Goal: Task Accomplishment & Management: Manage account settings

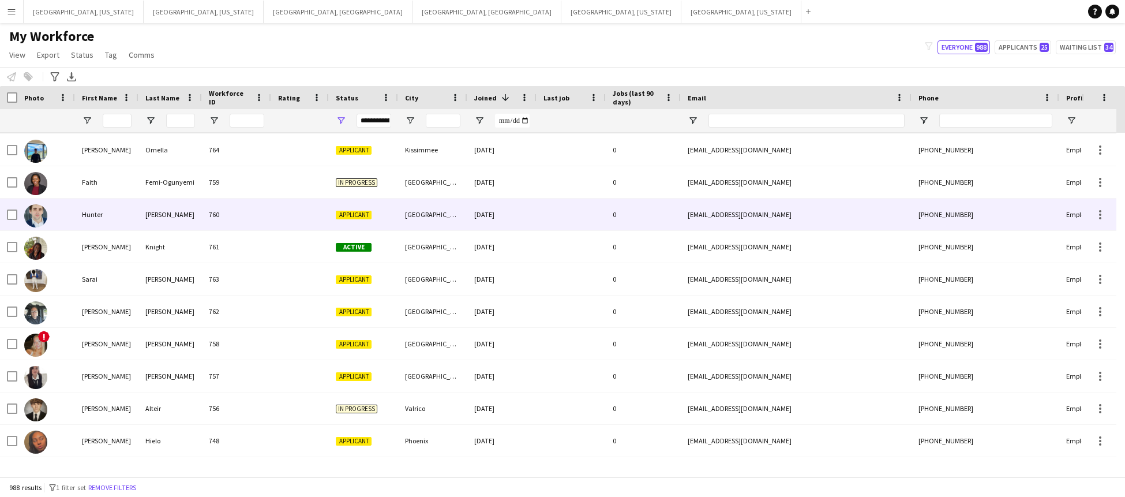
scroll to position [132, 0]
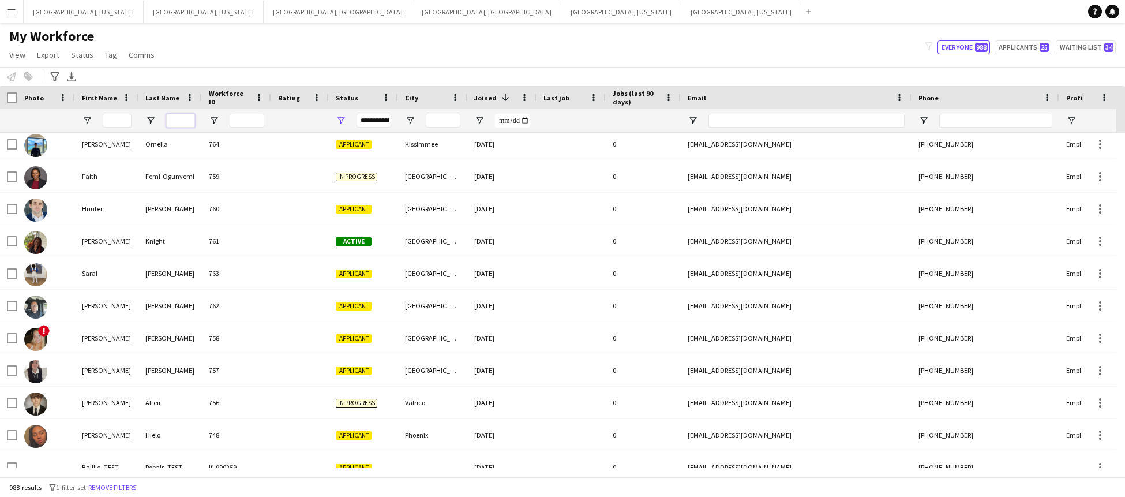
click at [185, 119] on input "Last Name Filter Input" at bounding box center [180, 121] width 29 height 14
click at [121, 125] on input "First Name Filter Input" at bounding box center [117, 121] width 29 height 14
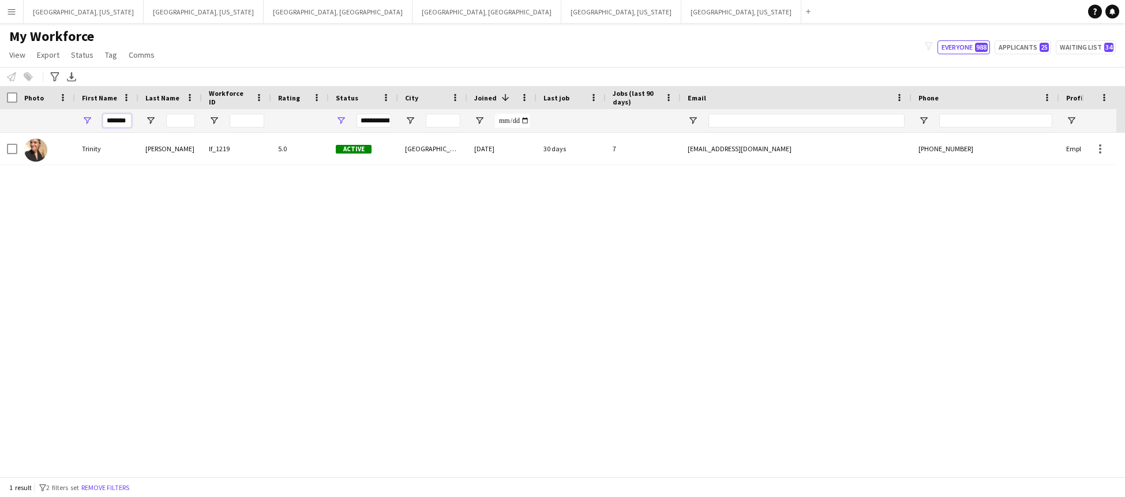
type input "*******"
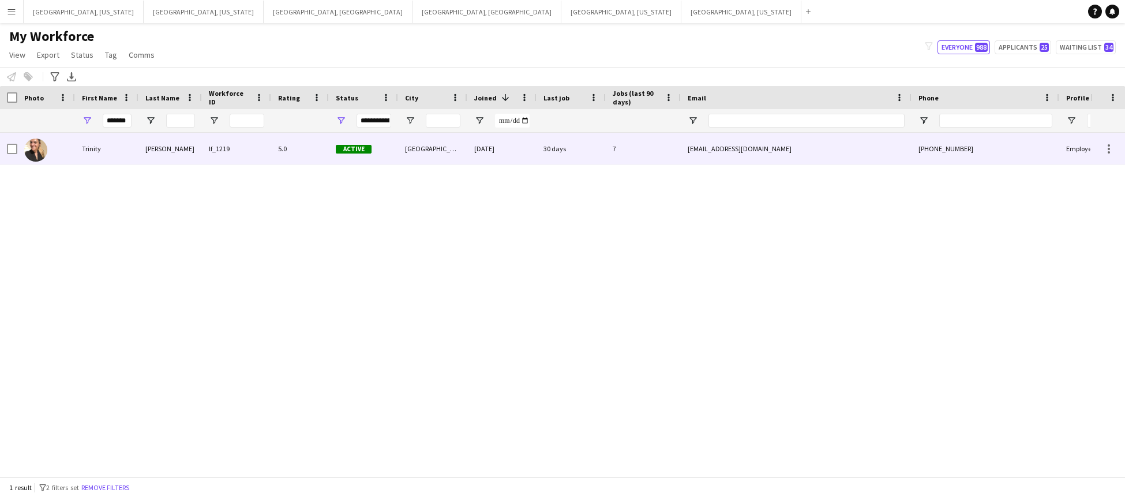
click at [313, 152] on div "5.0" at bounding box center [300, 149] width 58 height 32
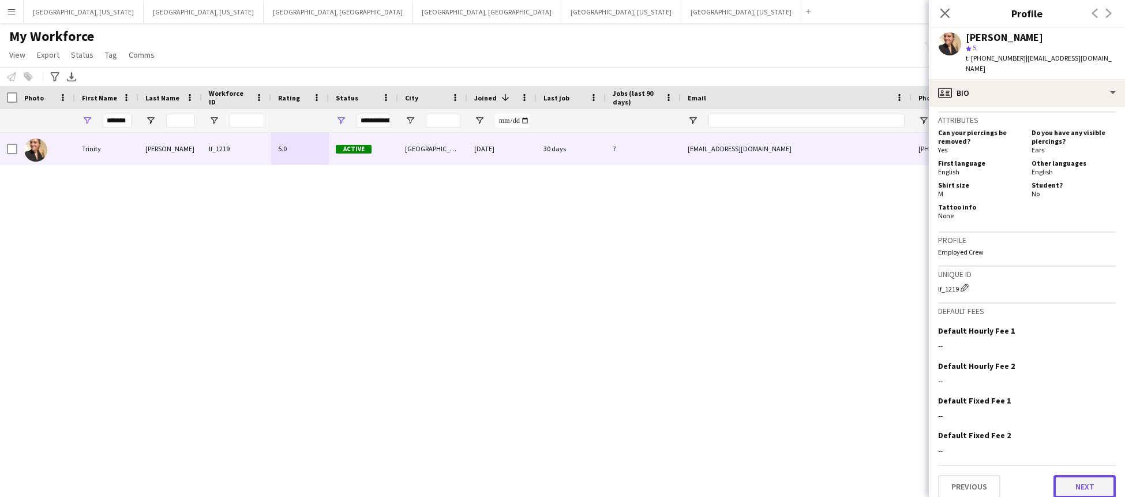
click at [1061, 475] on button "Next" at bounding box center [1085, 486] width 62 height 23
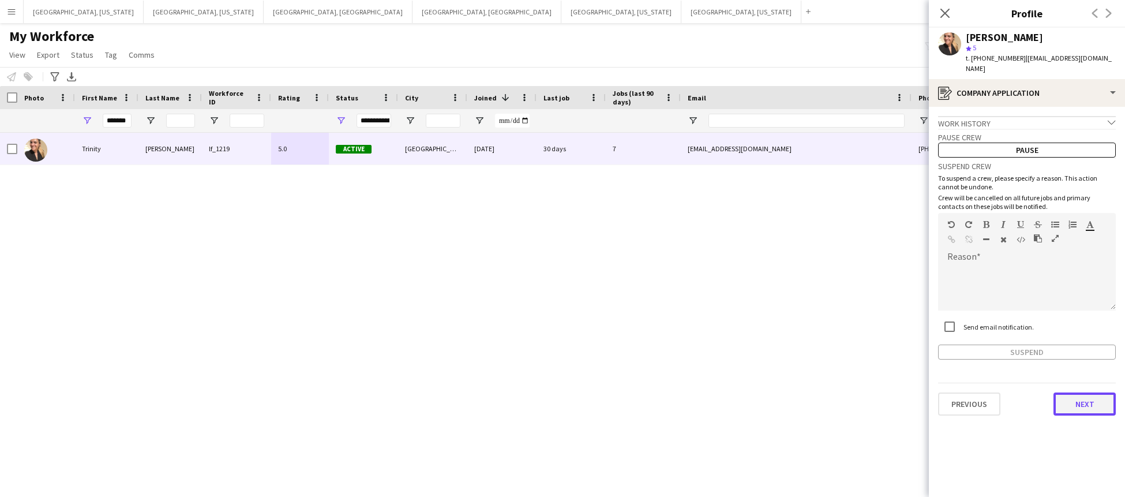
click at [1070, 393] on button "Next" at bounding box center [1085, 403] width 62 height 23
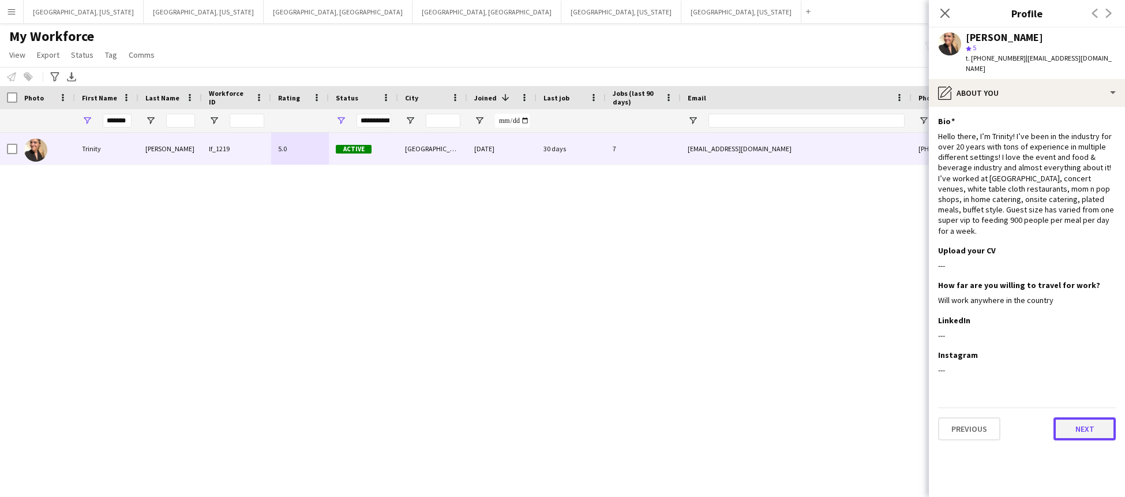
click at [1094, 417] on button "Next" at bounding box center [1085, 428] width 62 height 23
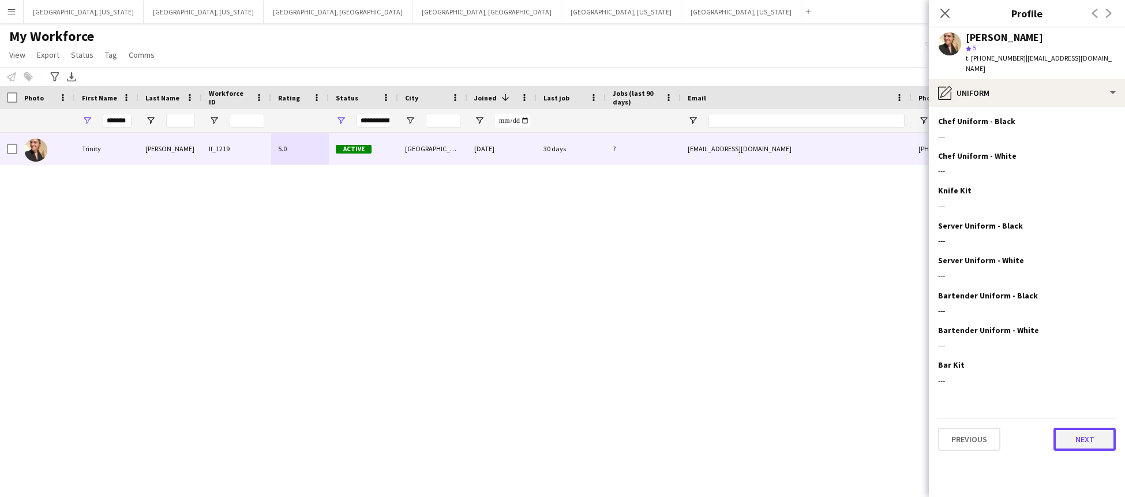
click at [1088, 428] on button "Next" at bounding box center [1085, 439] width 62 height 23
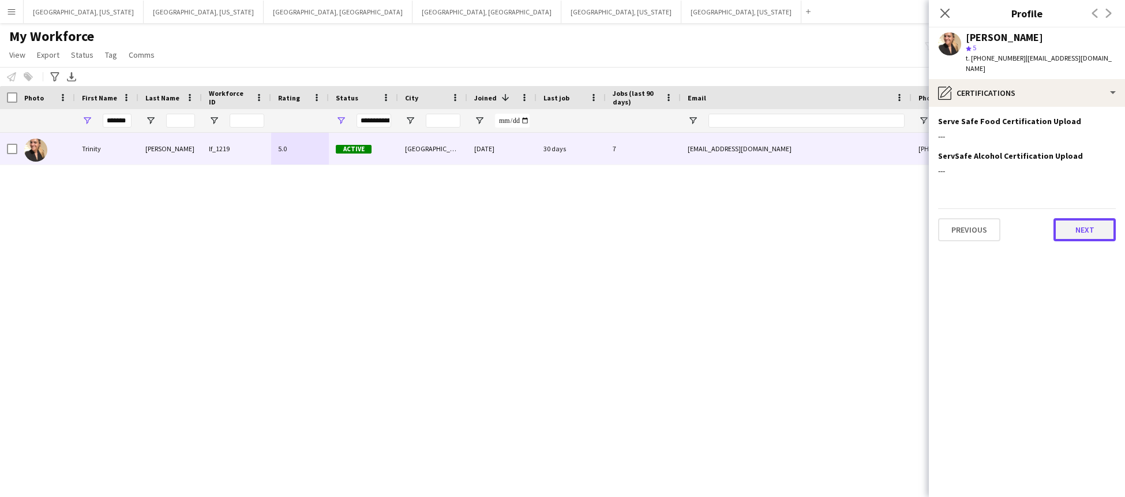
click at [1105, 226] on button "Next" at bounding box center [1085, 229] width 62 height 23
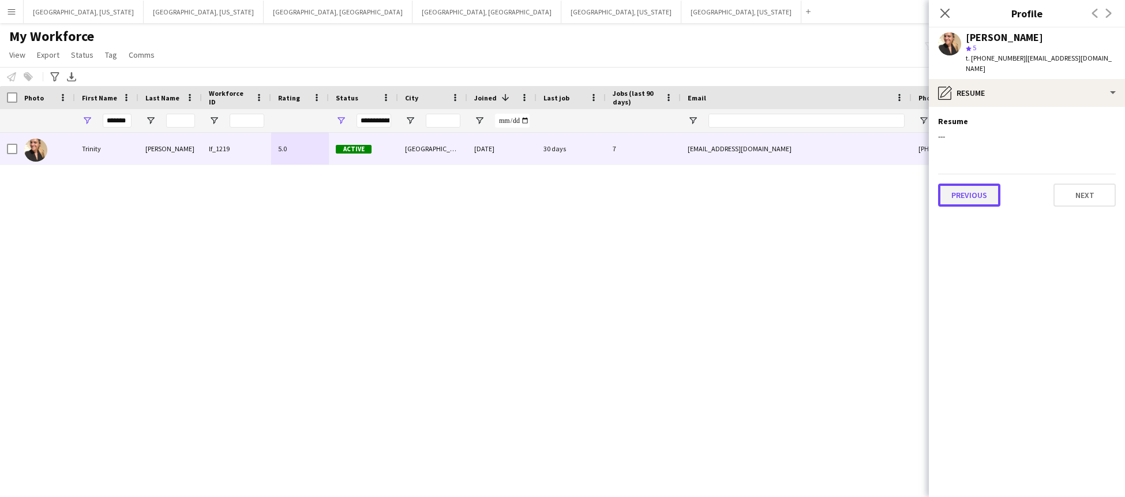
click at [968, 183] on button "Previous" at bounding box center [969, 194] width 62 height 23
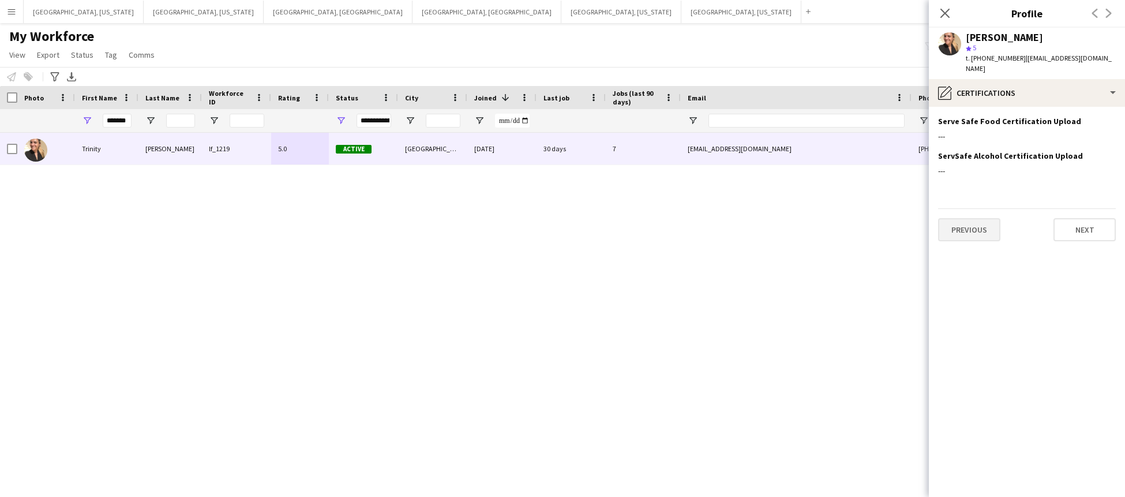
click at [968, 179] on app-section-data-types "Serve Safe Food Certification Upload Edit this field --- ServSafe Alcohol Certi…" at bounding box center [1027, 302] width 196 height 390
click at [984, 218] on button "Previous" at bounding box center [969, 229] width 62 height 23
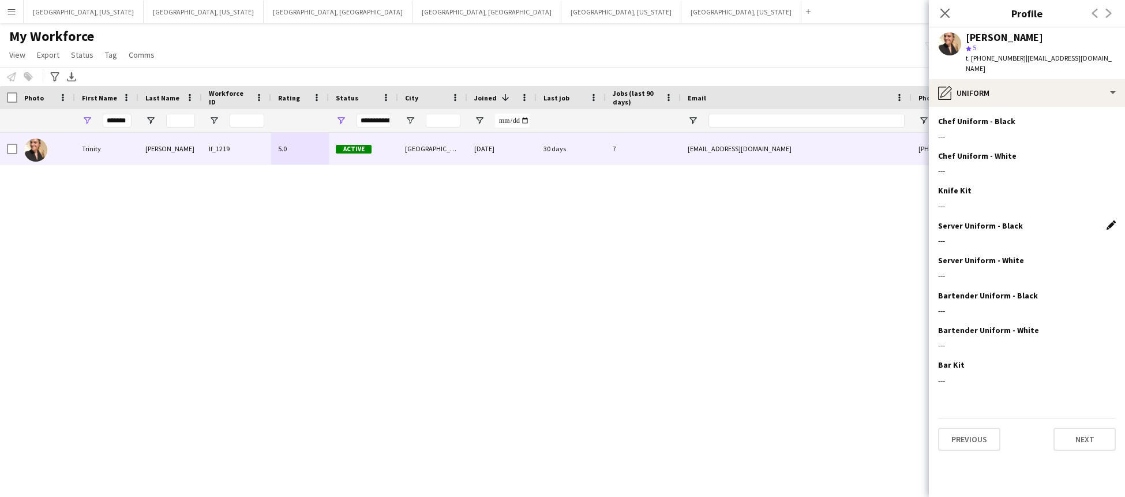
click at [1107, 220] on app-icon "Edit this field" at bounding box center [1111, 224] width 9 height 9
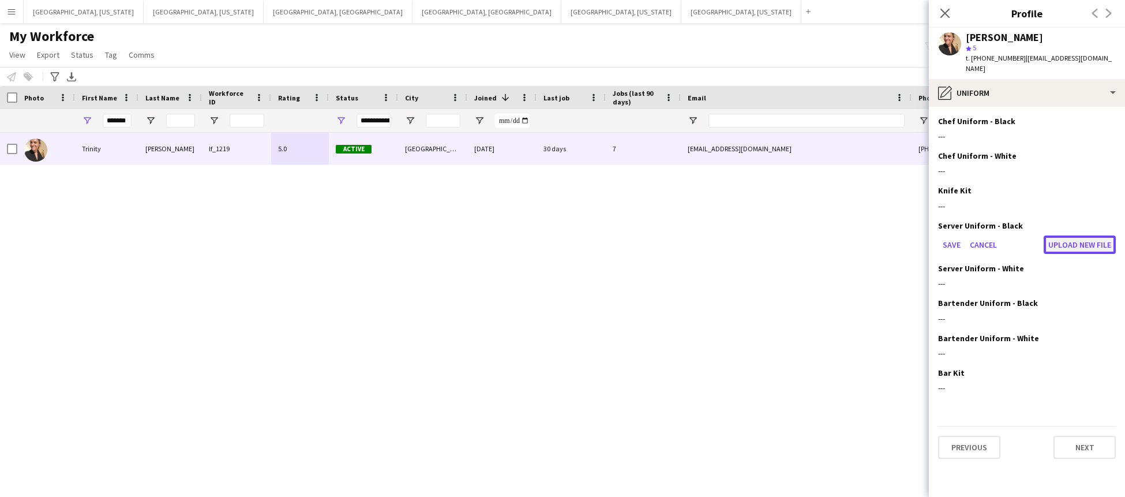
click at [1061, 236] on button "Upload new file" at bounding box center [1080, 244] width 72 height 18
